Goal: Find specific page/section: Find specific page/section

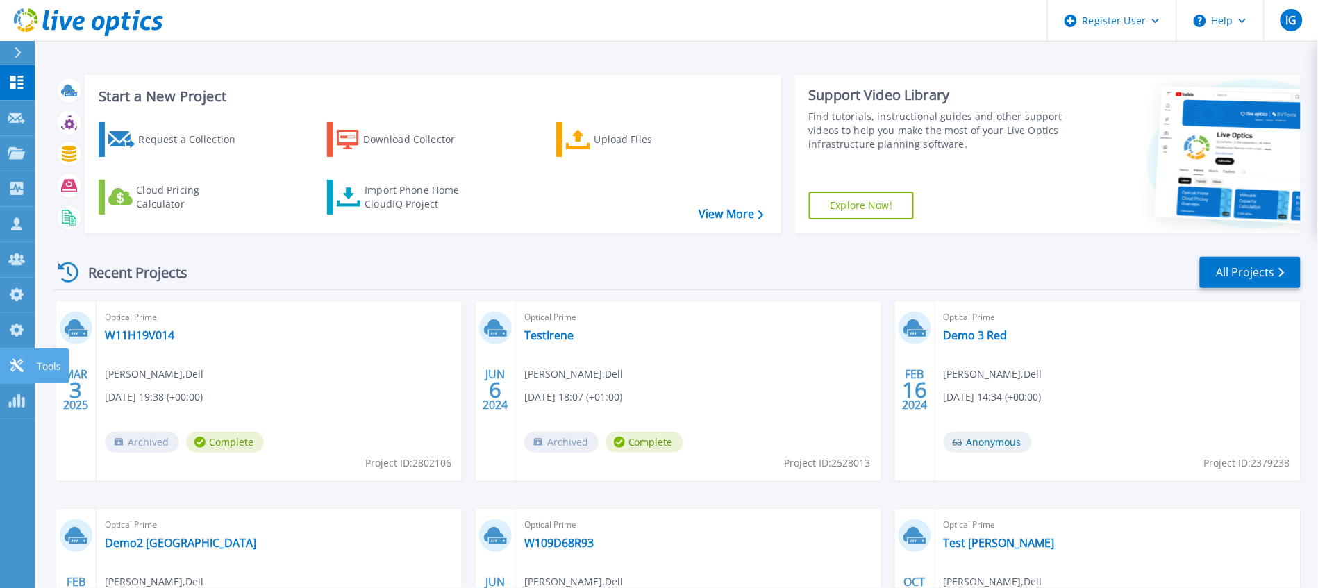
click at [14, 370] on icon at bounding box center [16, 365] width 13 height 13
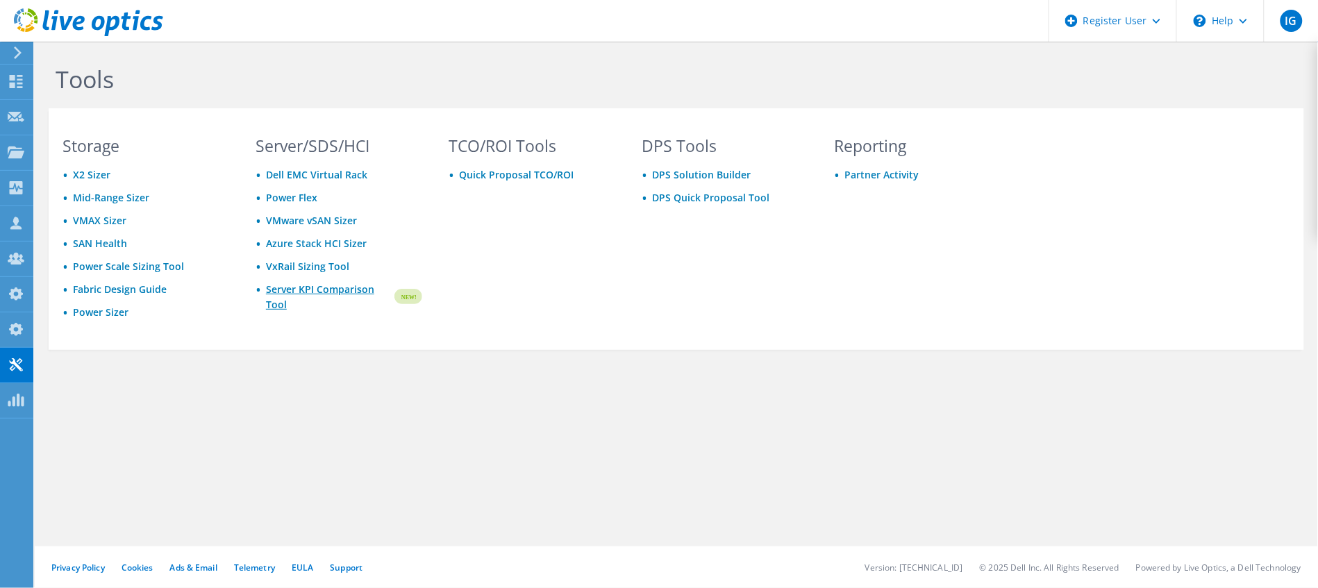
click at [354, 290] on link "Server KPI Comparison Tool" at bounding box center [329, 297] width 126 height 31
click at [15, 51] on icon at bounding box center [18, 53] width 10 height 13
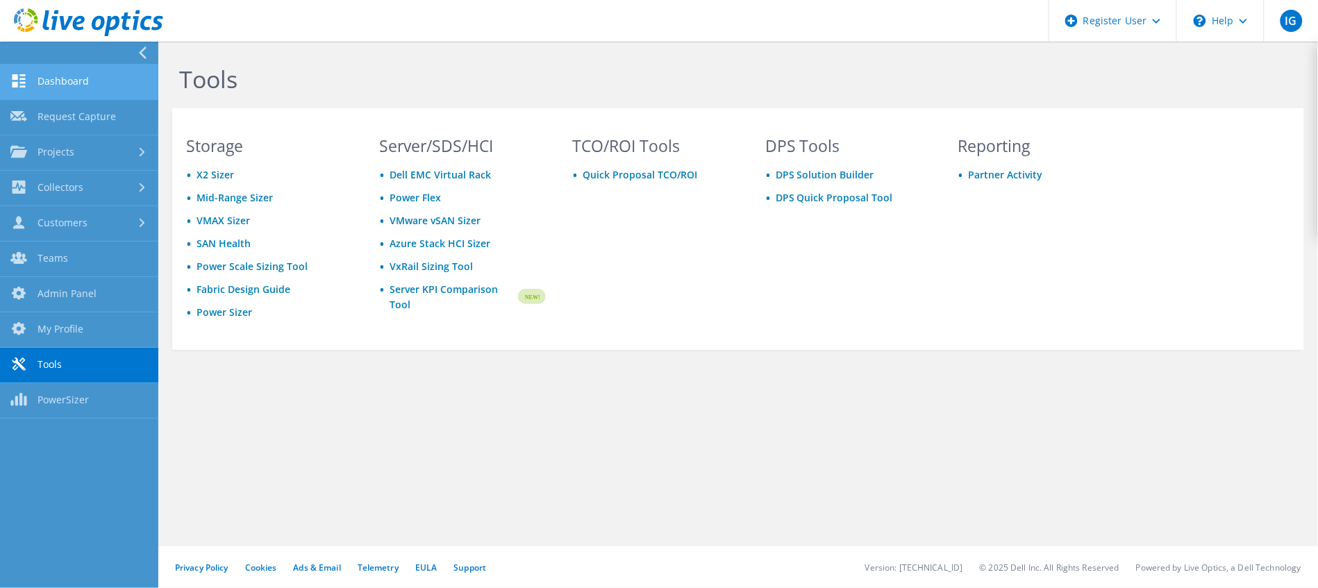
click at [67, 76] on link "Dashboard" at bounding box center [79, 82] width 158 height 35
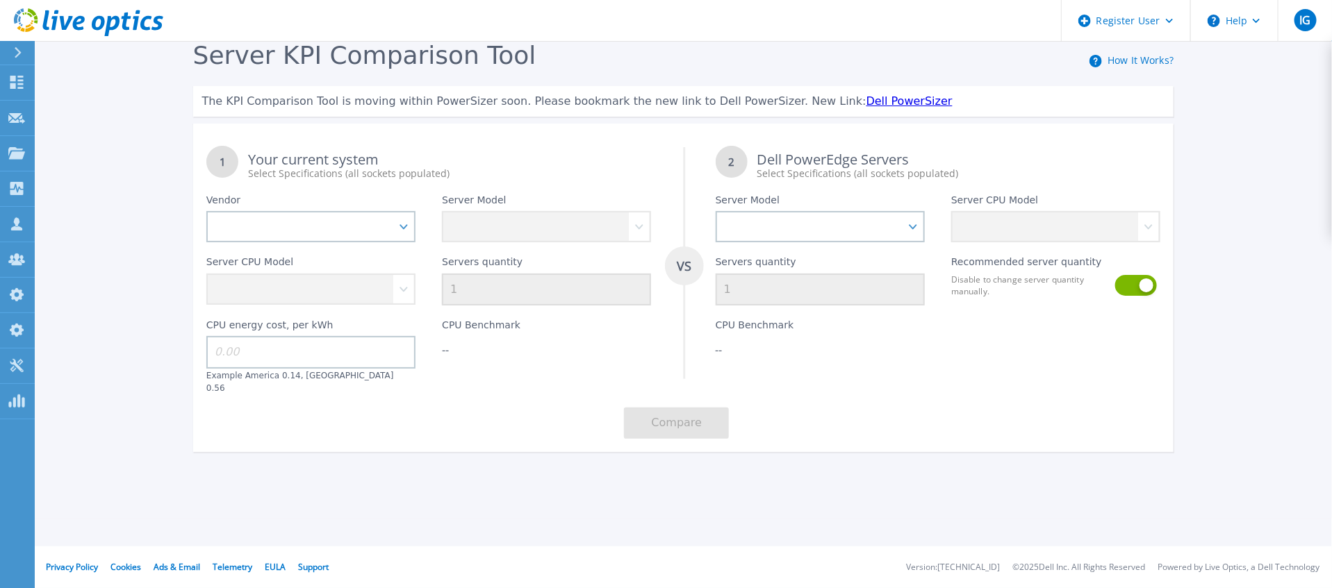
click at [866, 101] on link "Dell PowerSizer" at bounding box center [909, 100] width 86 height 13
click at [866, 98] on link "Dell PowerSizer" at bounding box center [909, 100] width 86 height 13
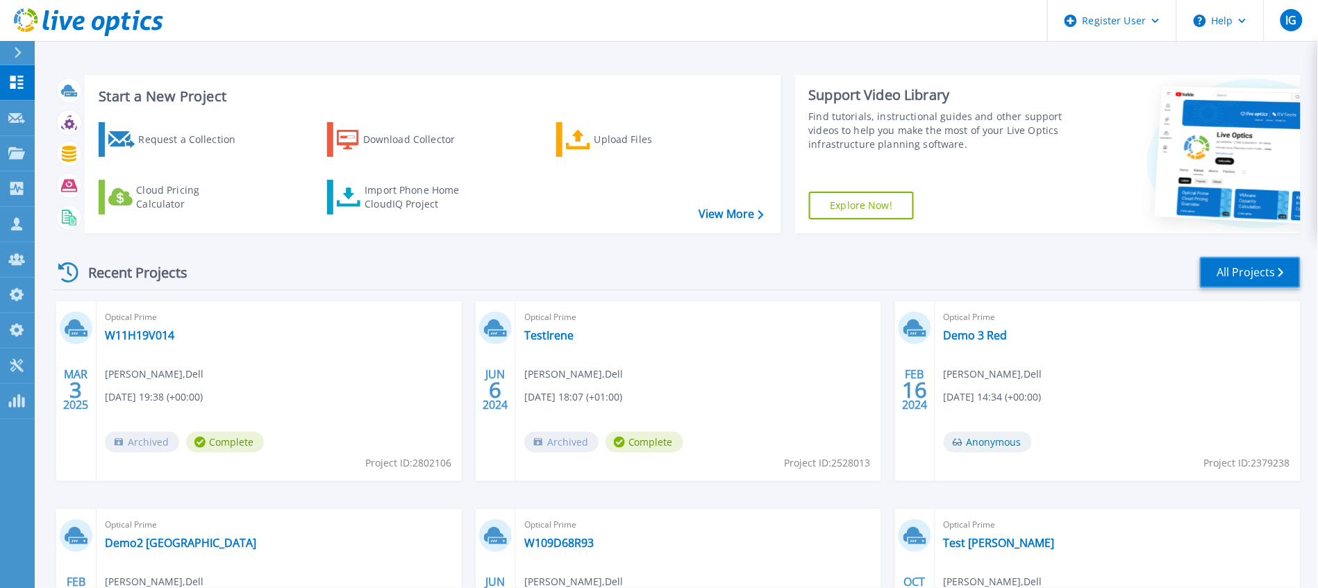
click at [1244, 266] on link "All Projects" at bounding box center [1250, 272] width 101 height 31
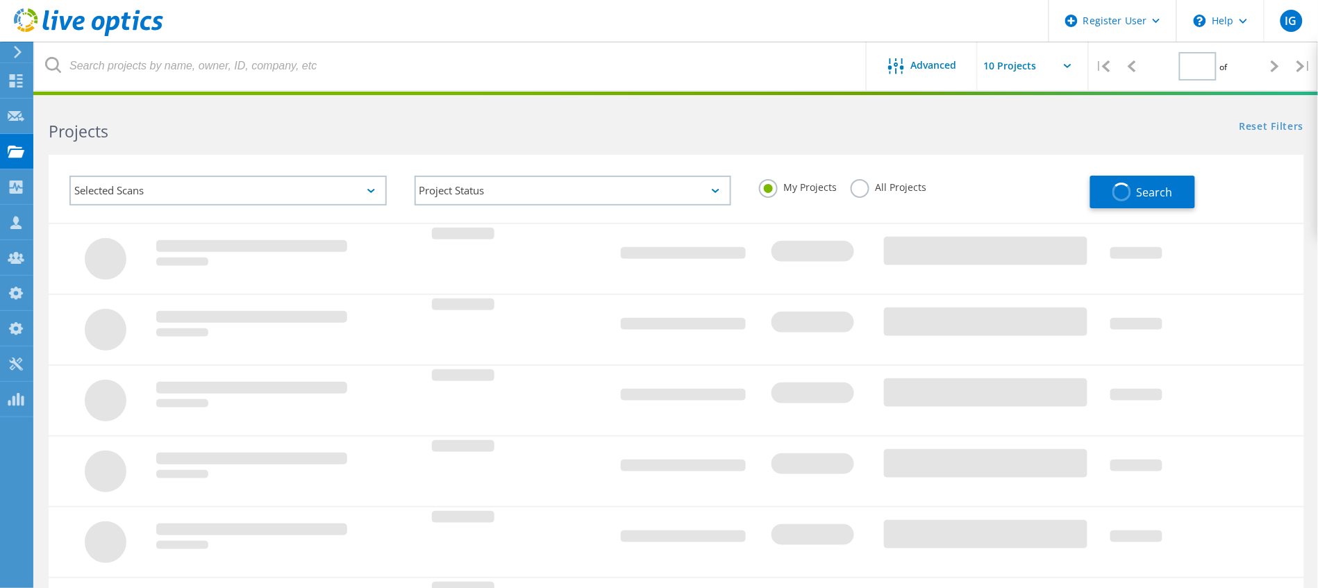
type input "1"
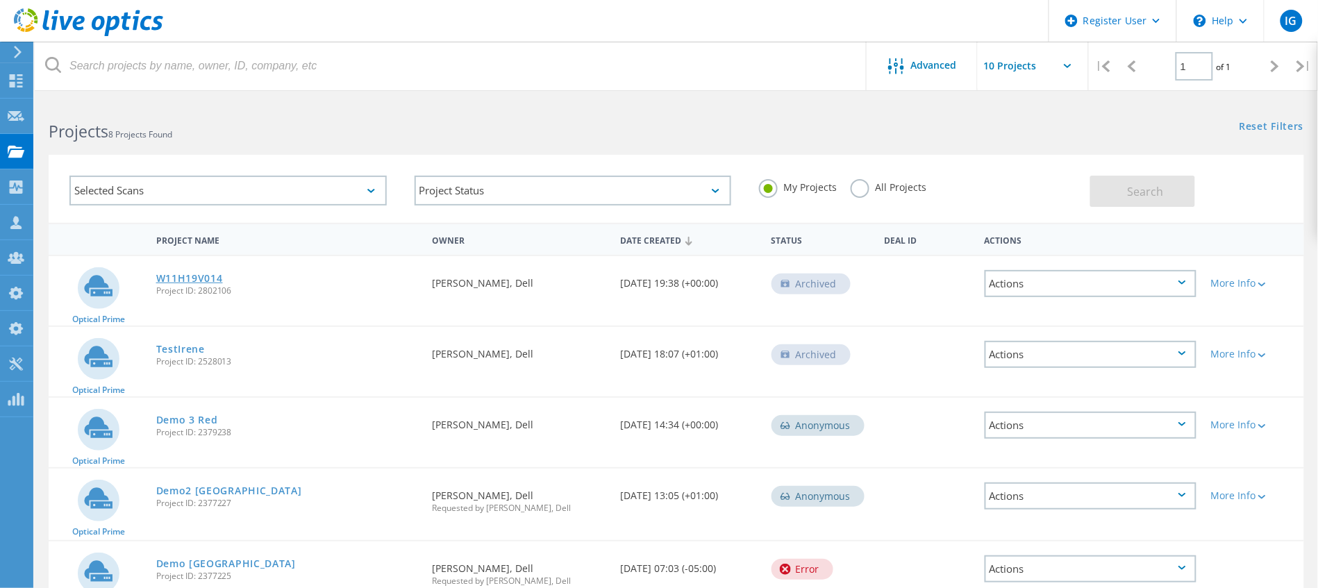
click at [176, 278] on link "W11H19V014" at bounding box center [189, 279] width 67 height 10
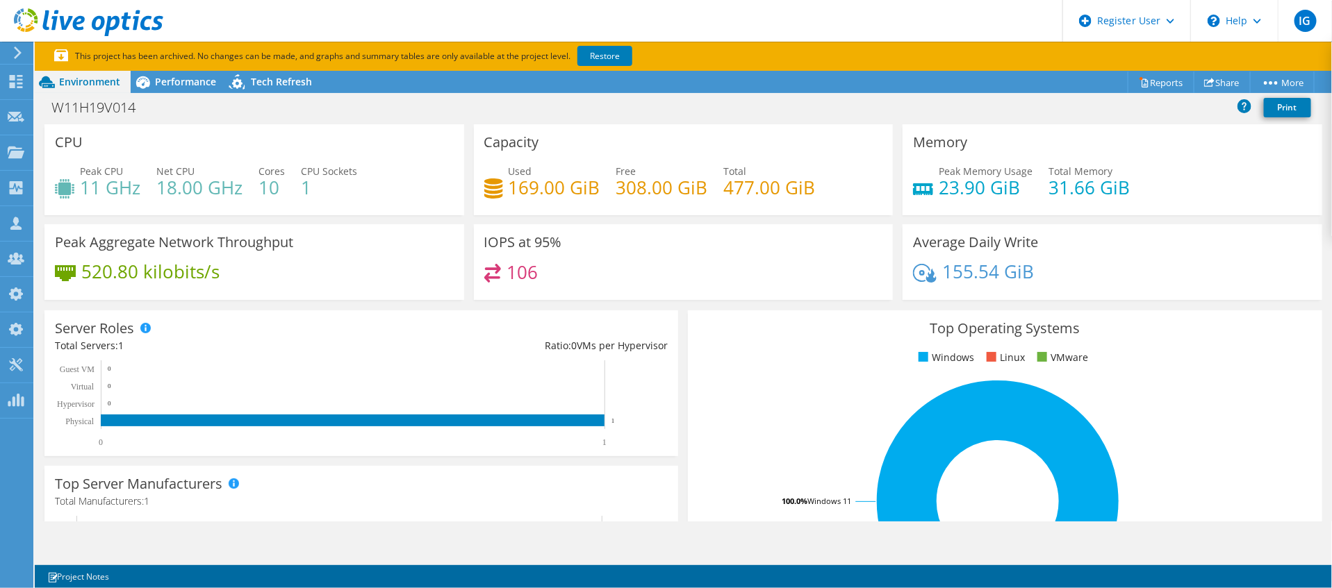
click at [16, 47] on icon at bounding box center [18, 53] width 10 height 13
